Goal: Task Accomplishment & Management: Manage account settings

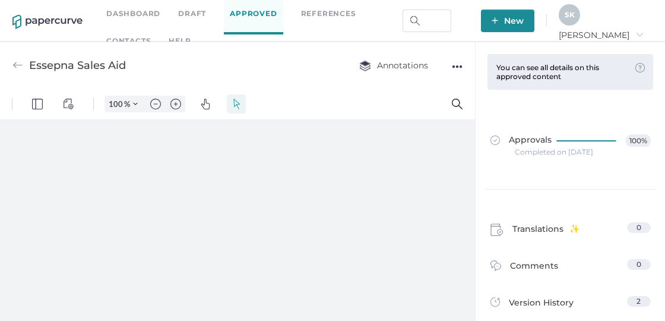
click at [128, 12] on link "Dashboard" at bounding box center [133, 13] width 54 height 13
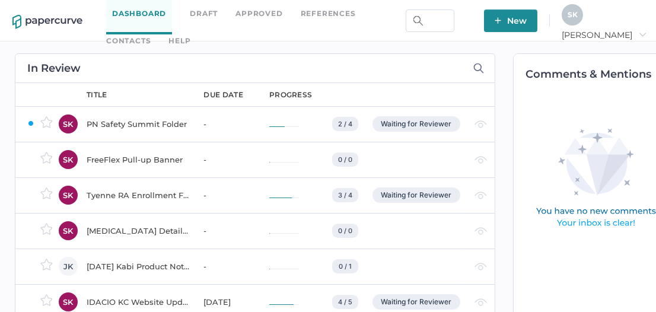
click at [421, 124] on div "Waiting for Reviewer" at bounding box center [417, 123] width 88 height 15
click at [108, 124] on div "PN Safety Summit Folder" at bounding box center [138, 124] width 103 height 14
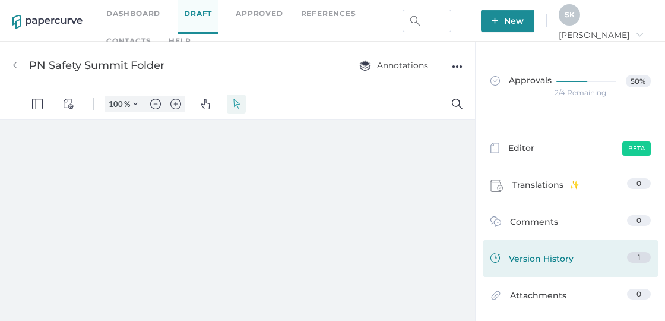
click at [566, 269] on div "Version History 1" at bounding box center [570, 258] width 175 height 37
type input "164"
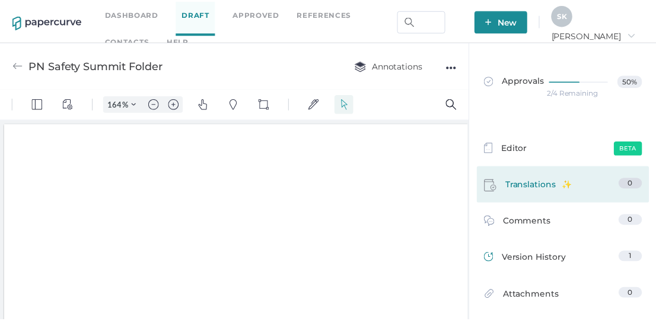
scroll to position [2, 0]
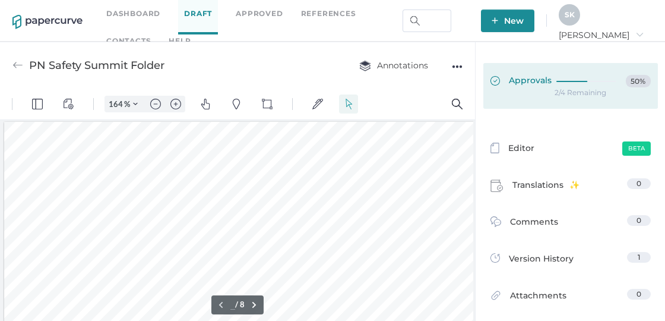
type input "1"
click at [572, 84] on div at bounding box center [588, 81] width 65 height 13
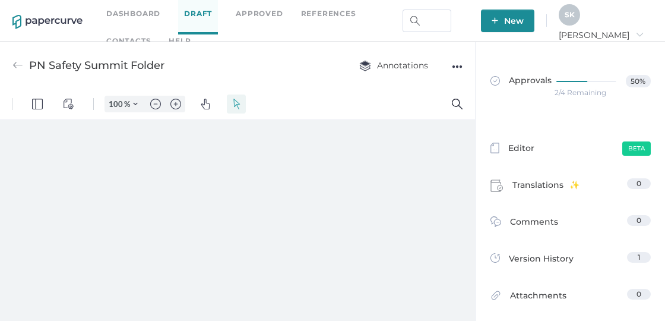
type input "164"
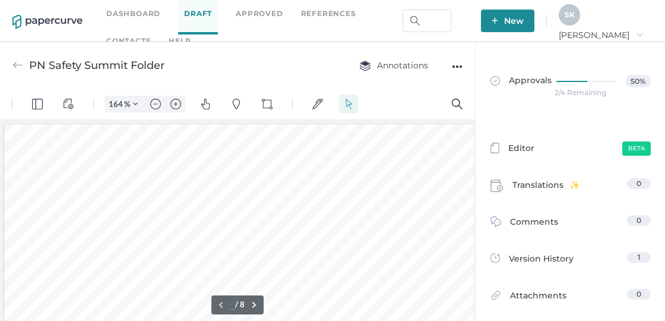
type input "1"
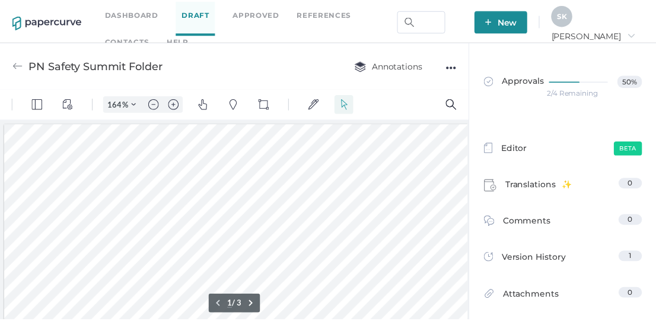
scroll to position [2, 0]
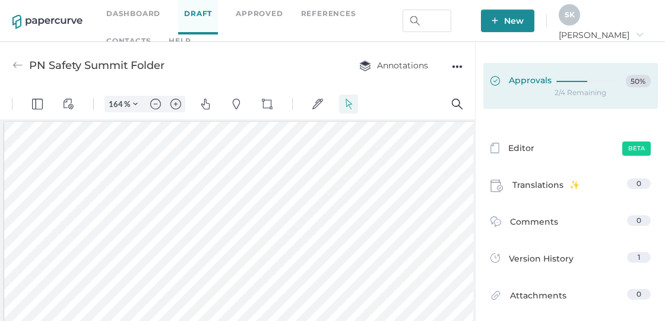
click at [540, 80] on span "Approvals" at bounding box center [520, 81] width 61 height 13
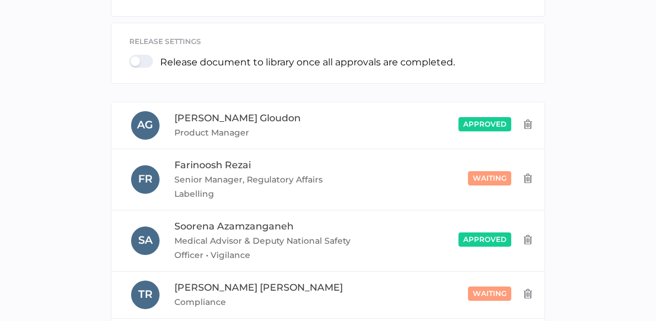
scroll to position [220, 0]
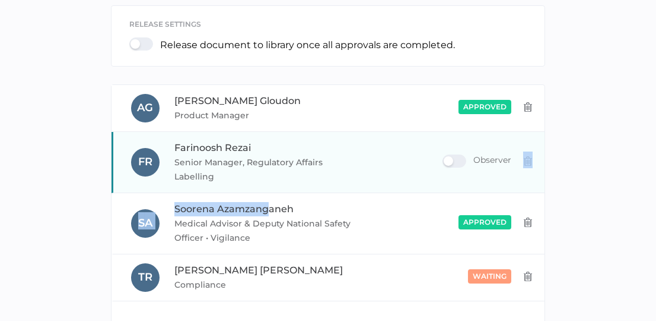
drag, startPoint x: 265, startPoint y: 194, endPoint x: 231, endPoint y: 186, distance: 34.1
click at [231, 186] on div "A G Angela Gloudon Product Manager approved Observer F R Farinoosh Rezai Senior…" at bounding box center [328, 193] width 433 height 216
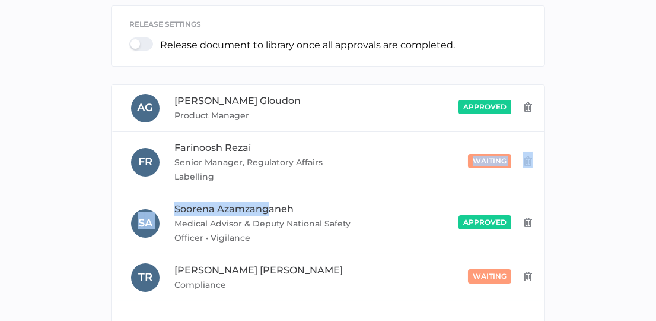
drag, startPoint x: 231, startPoint y: 186, endPoint x: 49, endPoint y: 177, distance: 183.0
click at [49, 177] on div "ADD REVIEWER Type someone's name or email address to add as a reviewer. Learn M…" at bounding box center [328, 150] width 639 height 487
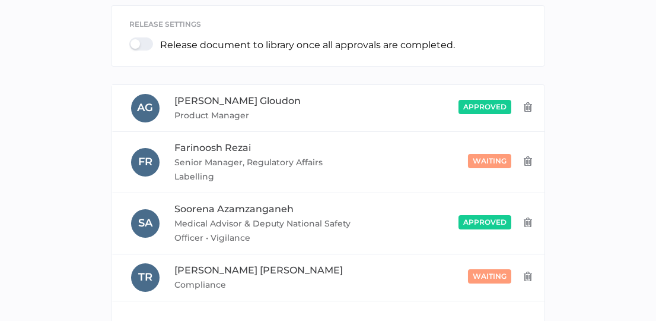
scroll to position [0, 0]
